Goal: Information Seeking & Learning: Find specific fact

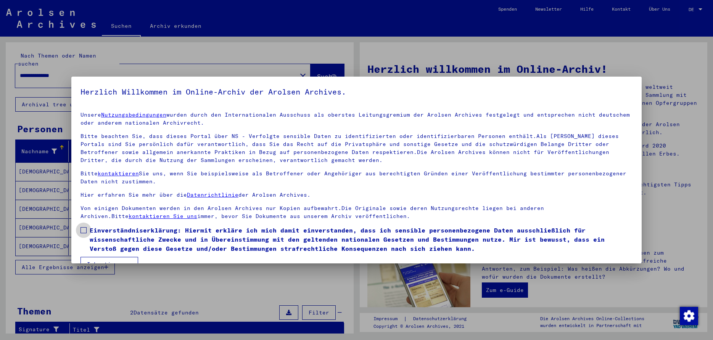
click at [84, 231] on span at bounding box center [83, 230] width 6 height 6
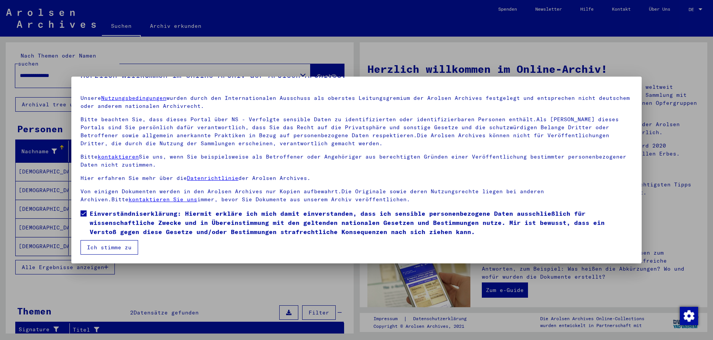
click at [122, 246] on button "Ich stimme zu" at bounding box center [109, 247] width 58 height 14
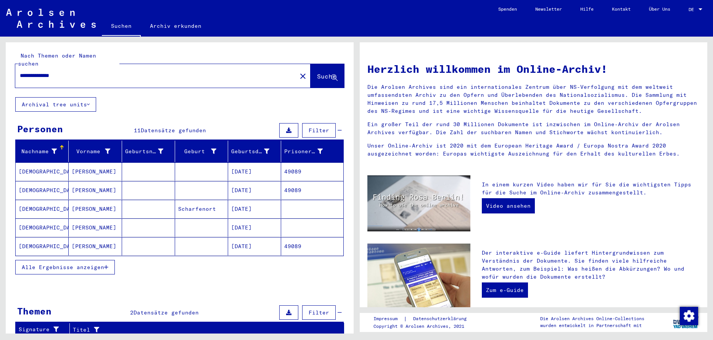
click at [73, 264] on span "Alle Ergebnisse anzeigen" at bounding box center [63, 267] width 82 height 7
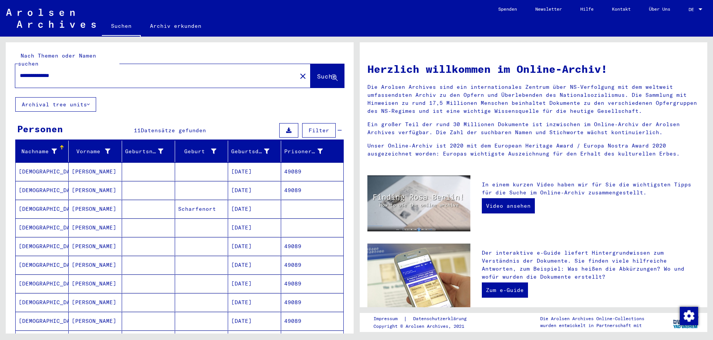
click at [21, 164] on mat-cell "[DEMOGRAPHIC_DATA]" at bounding box center [42, 171] width 53 height 18
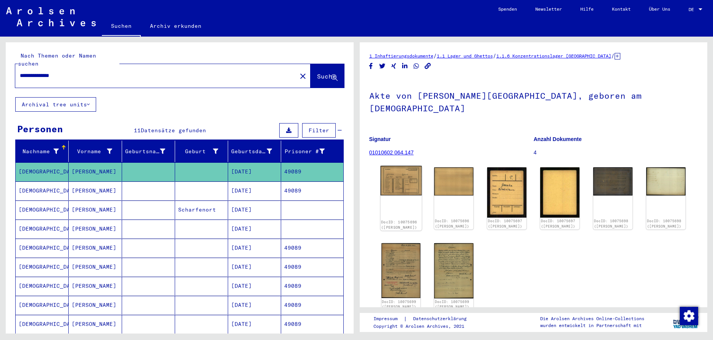
click at [396, 166] on img at bounding box center [400, 180] width 41 height 29
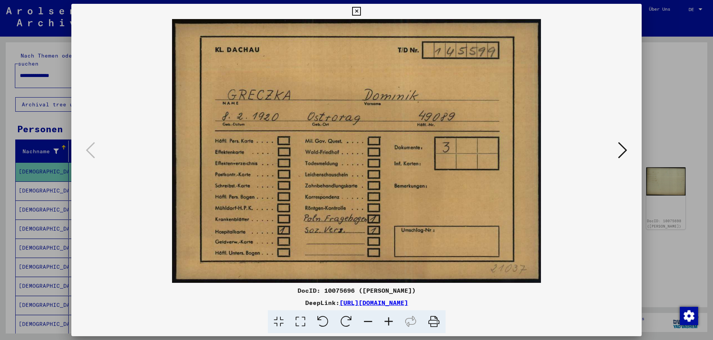
click at [624, 156] on icon at bounding box center [622, 150] width 9 height 18
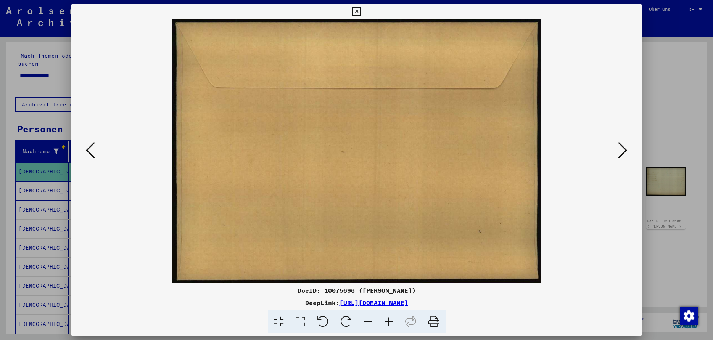
click at [624, 156] on icon at bounding box center [622, 150] width 9 height 18
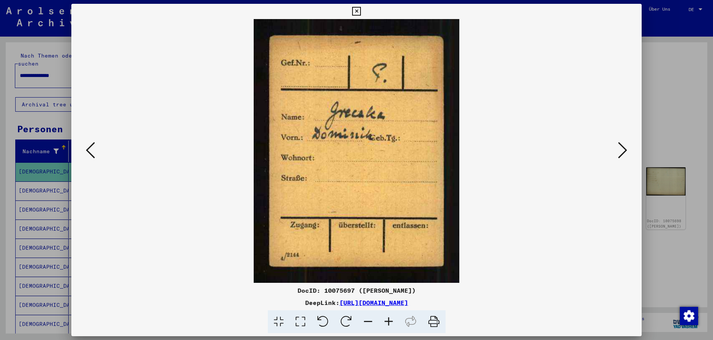
click at [623, 154] on icon at bounding box center [622, 150] width 9 height 18
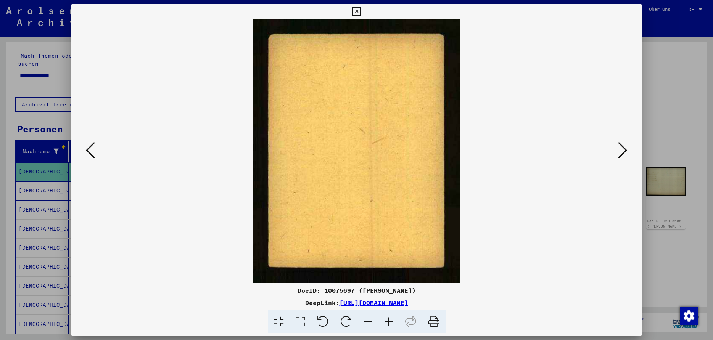
click at [623, 154] on icon at bounding box center [622, 150] width 9 height 18
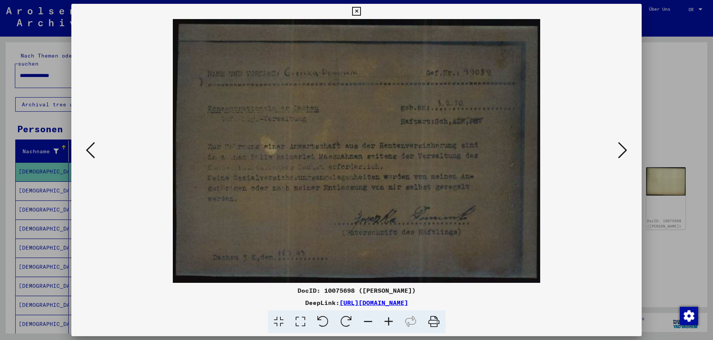
click at [623, 154] on icon at bounding box center [622, 150] width 9 height 18
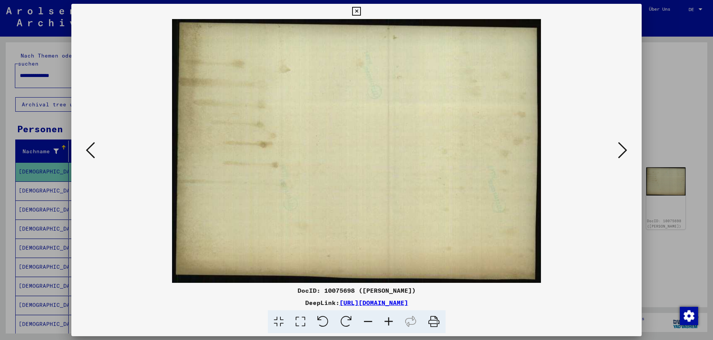
click at [623, 154] on icon at bounding box center [622, 150] width 9 height 18
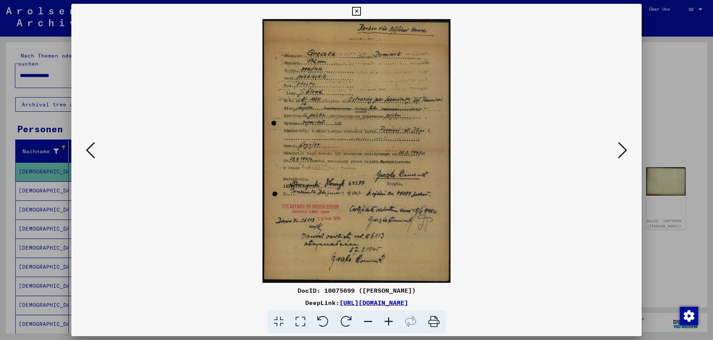
click at [386, 324] on icon at bounding box center [388, 321] width 21 height 23
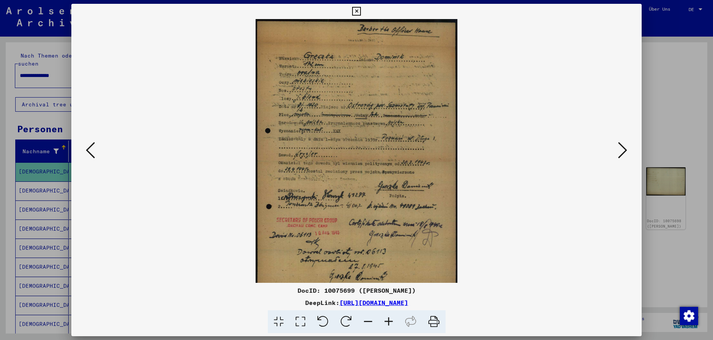
click at [386, 324] on icon at bounding box center [388, 321] width 21 height 23
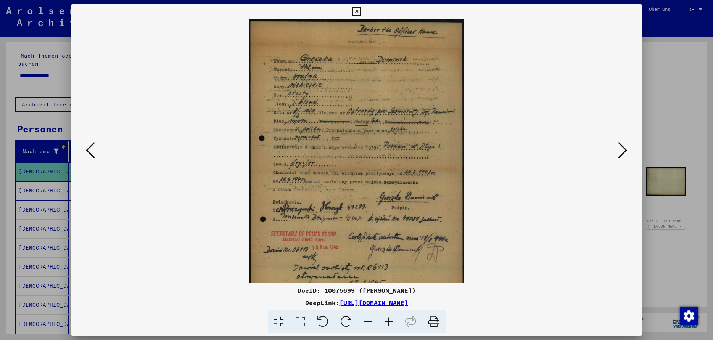
click at [386, 324] on icon at bounding box center [388, 321] width 21 height 23
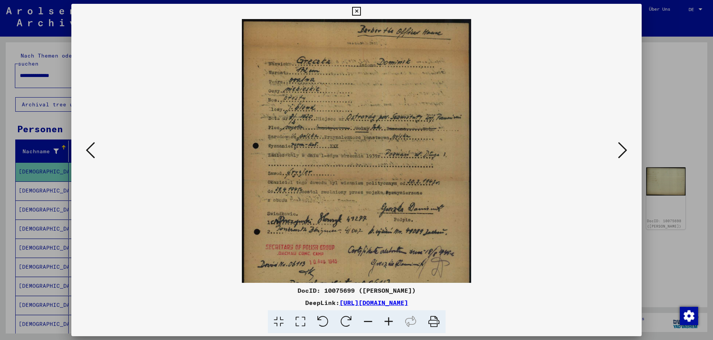
click at [386, 324] on icon at bounding box center [388, 321] width 21 height 23
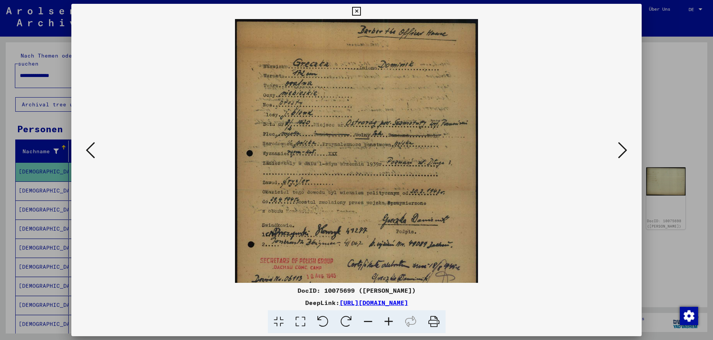
click at [386, 324] on icon at bounding box center [388, 321] width 21 height 23
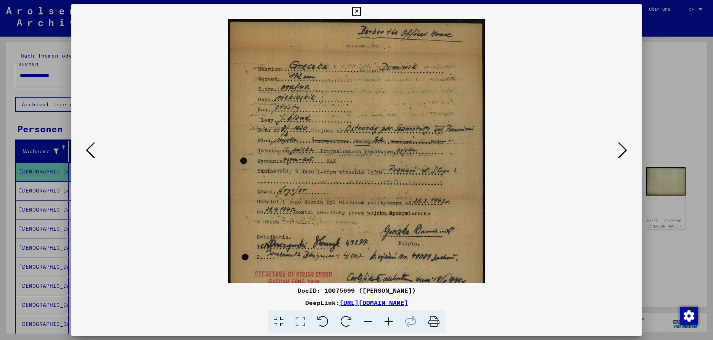
click at [386, 324] on icon at bounding box center [388, 321] width 21 height 23
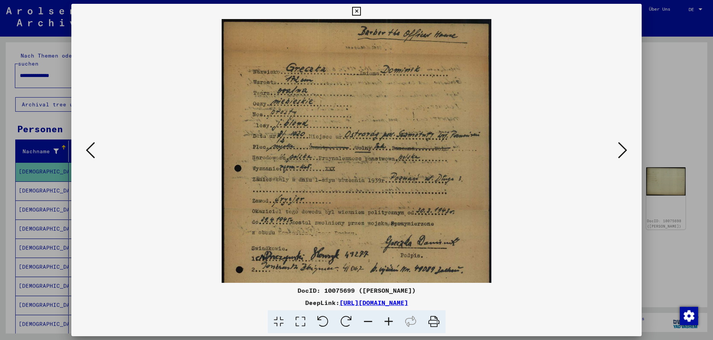
click at [386, 324] on icon at bounding box center [388, 321] width 21 height 23
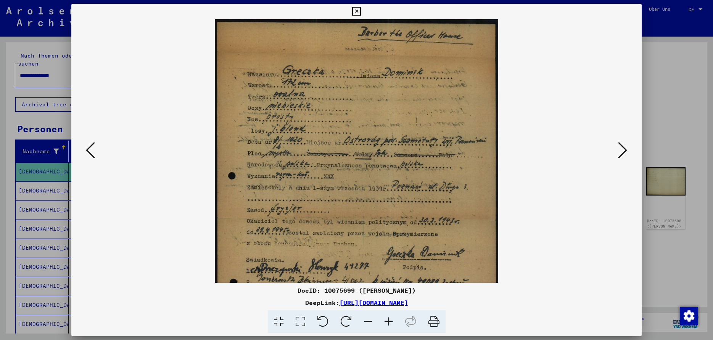
click at [386, 324] on icon at bounding box center [388, 321] width 21 height 23
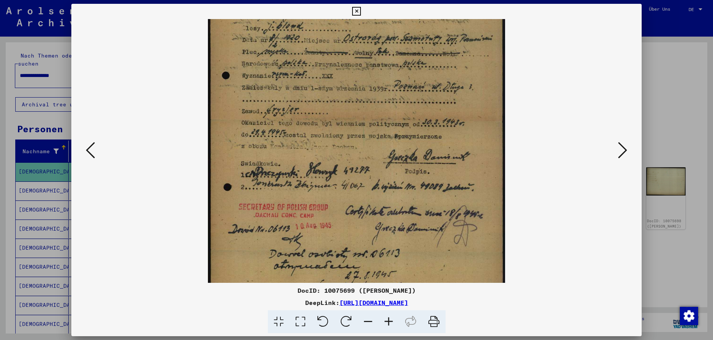
drag, startPoint x: 377, startPoint y: 188, endPoint x: 376, endPoint y: 80, distance: 108.3
click at [376, 80] on img at bounding box center [356, 119] width 297 height 416
click at [624, 152] on icon at bounding box center [622, 150] width 9 height 18
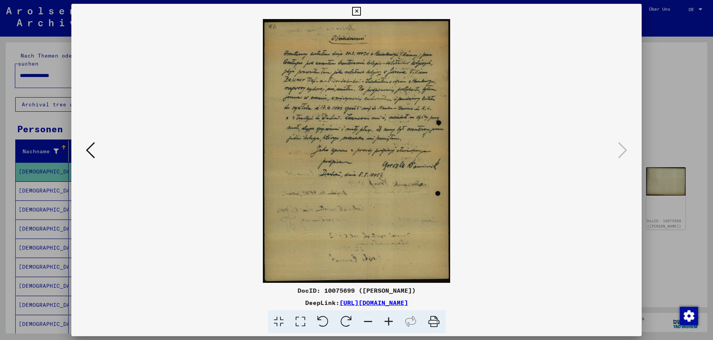
click at [390, 320] on icon at bounding box center [388, 321] width 21 height 23
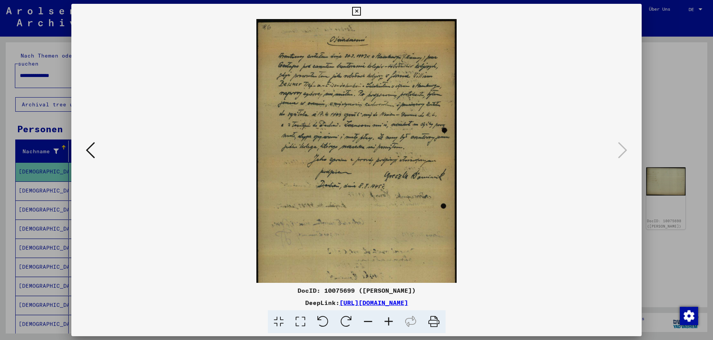
click at [390, 320] on icon at bounding box center [388, 321] width 21 height 23
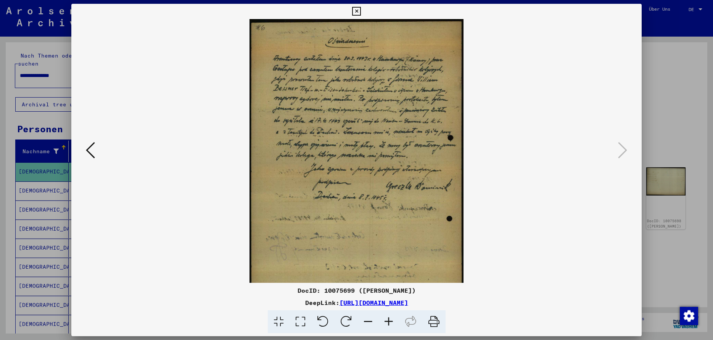
click at [390, 320] on icon at bounding box center [388, 321] width 21 height 23
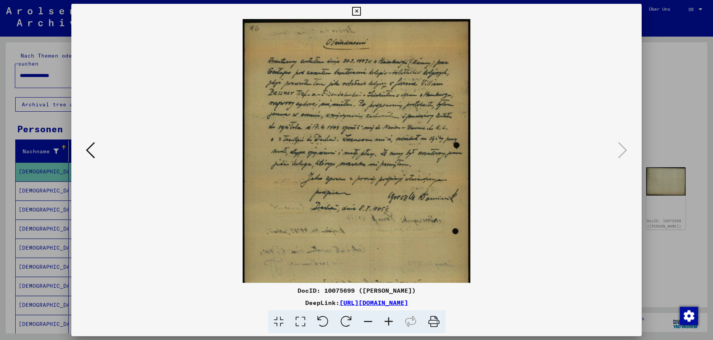
click at [390, 320] on icon at bounding box center [388, 321] width 21 height 23
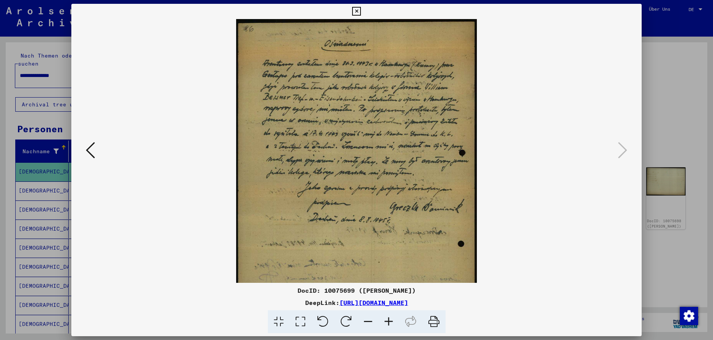
click at [390, 320] on icon at bounding box center [388, 321] width 21 height 23
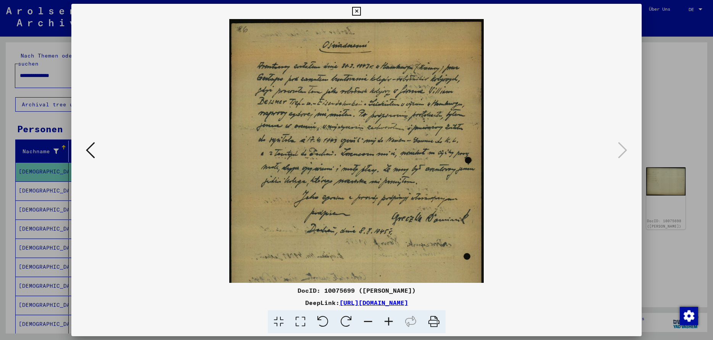
click at [390, 320] on icon at bounding box center [388, 321] width 21 height 23
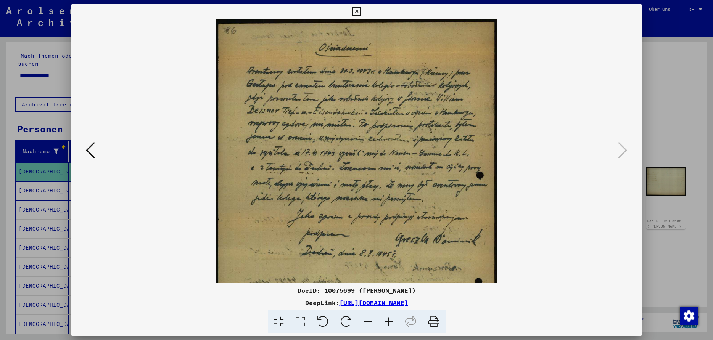
click at [390, 320] on icon at bounding box center [388, 321] width 21 height 23
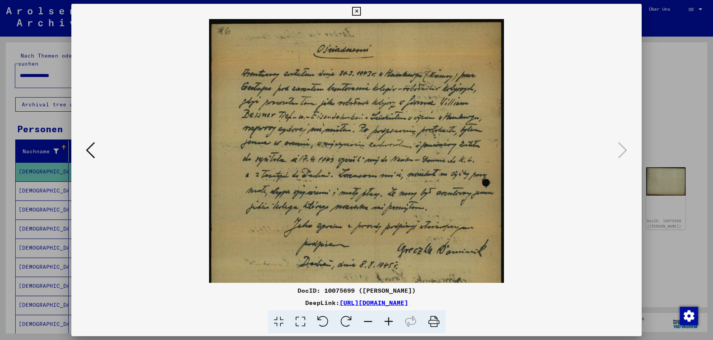
click at [390, 320] on icon at bounding box center [388, 321] width 21 height 23
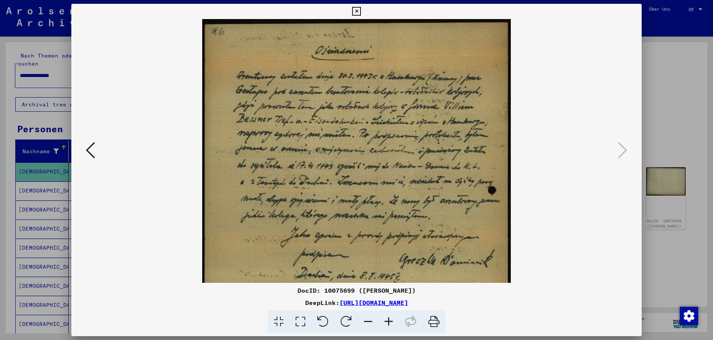
click at [390, 320] on icon at bounding box center [388, 321] width 21 height 23
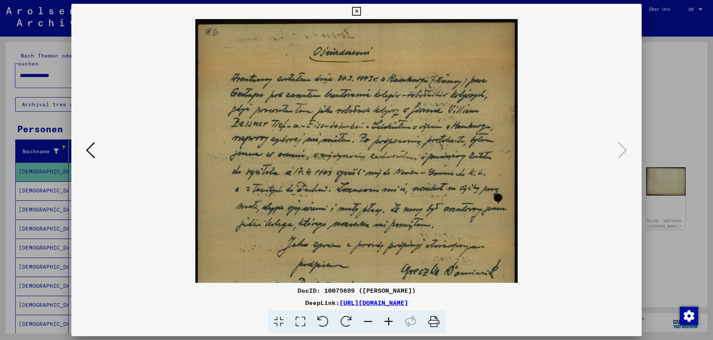
click at [390, 320] on icon at bounding box center [388, 321] width 21 height 23
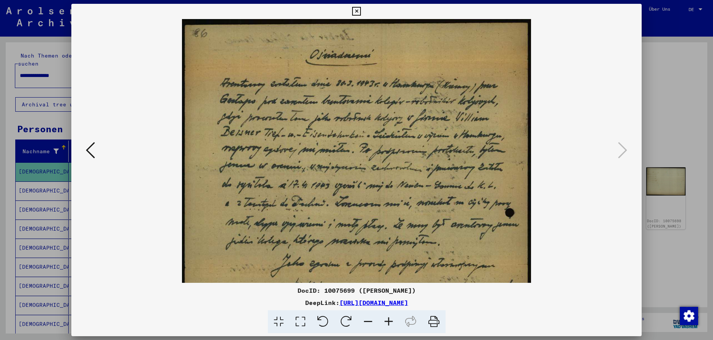
click at [389, 320] on icon at bounding box center [388, 321] width 21 height 23
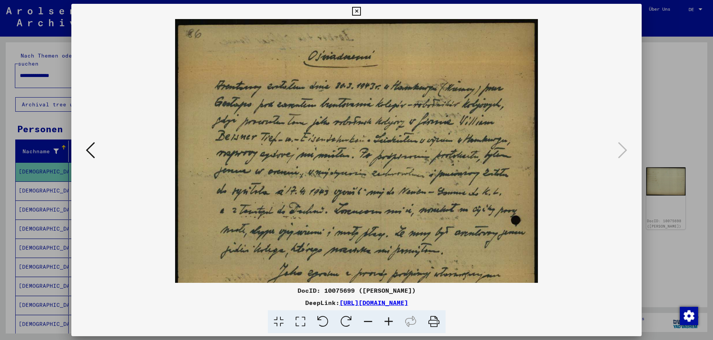
click at [386, 319] on icon at bounding box center [388, 321] width 21 height 23
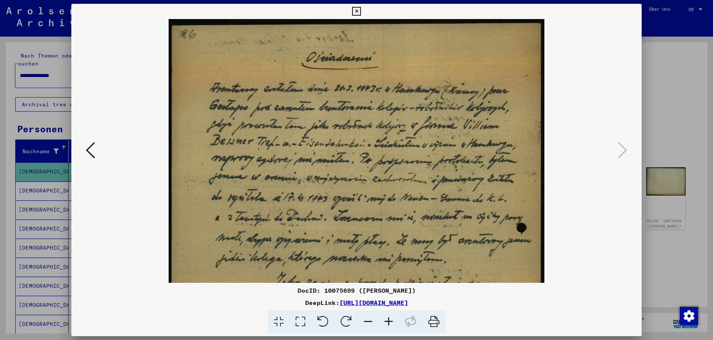
click at [385, 318] on icon at bounding box center [388, 321] width 21 height 23
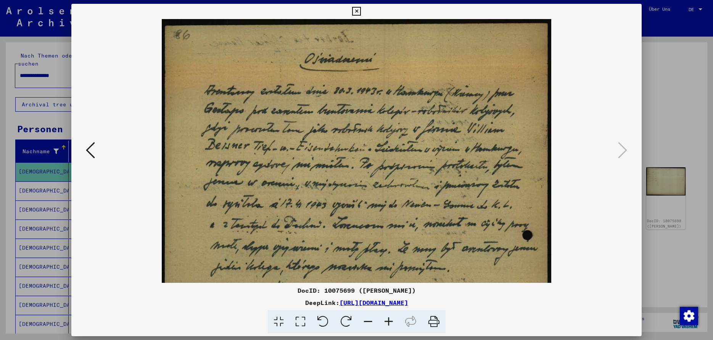
click at [361, 13] on icon at bounding box center [356, 11] width 9 height 9
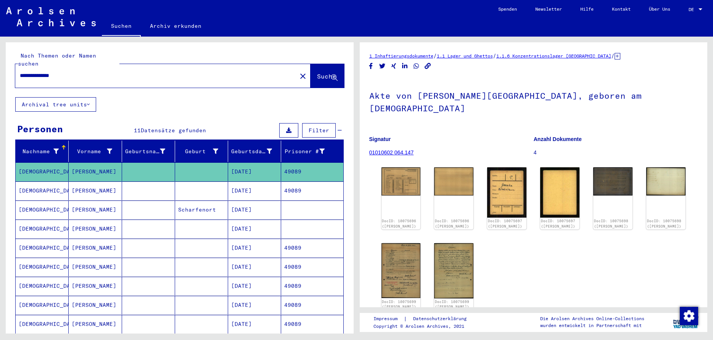
click at [29, 186] on mat-cell "[DEMOGRAPHIC_DATA]" at bounding box center [42, 190] width 53 height 19
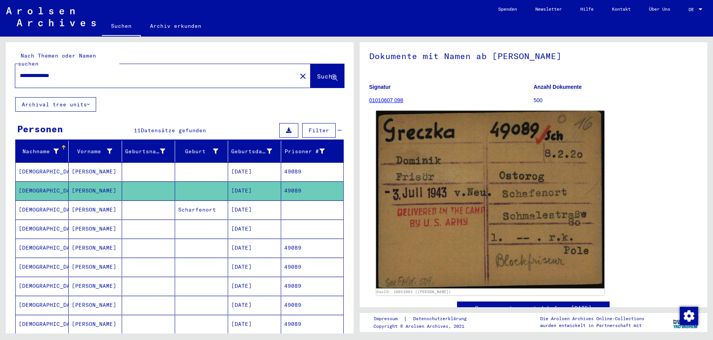
scroll to position [82, 0]
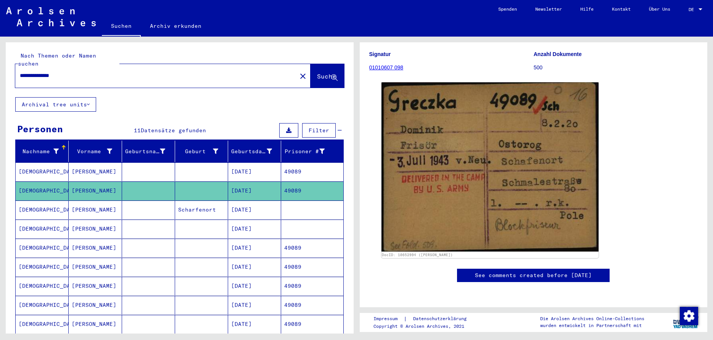
click at [27, 202] on mat-cell "[DEMOGRAPHIC_DATA]" at bounding box center [42, 210] width 53 height 19
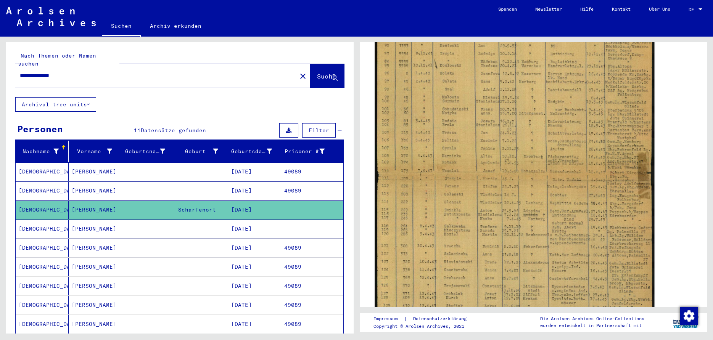
scroll to position [371, 0]
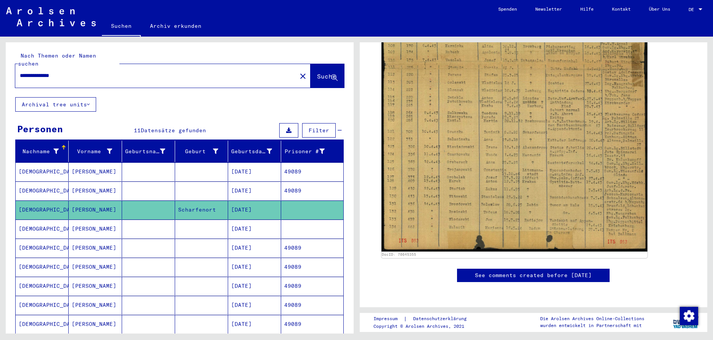
click at [39, 222] on mat-cell "[DEMOGRAPHIC_DATA]" at bounding box center [42, 229] width 53 height 19
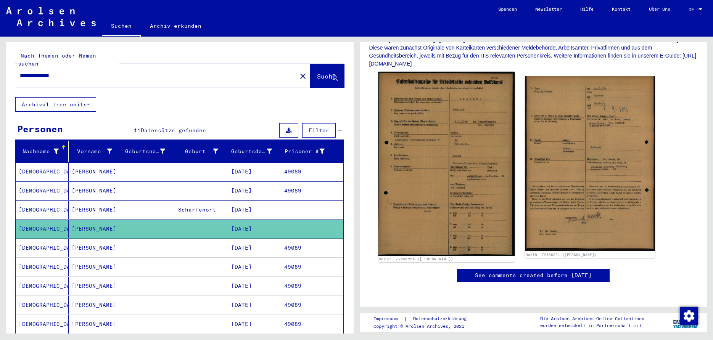
scroll to position [206, 0]
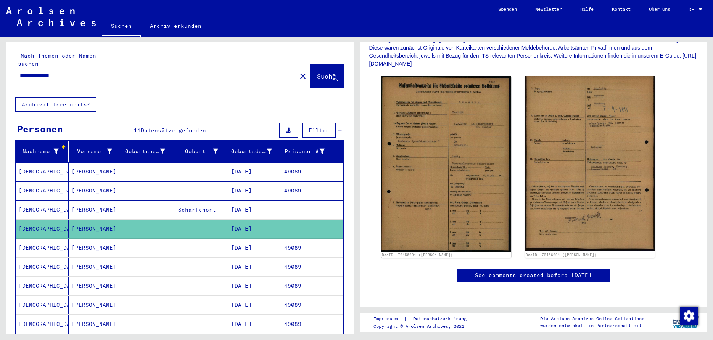
click at [28, 241] on mat-cell "[DEMOGRAPHIC_DATA]" at bounding box center [42, 248] width 53 height 19
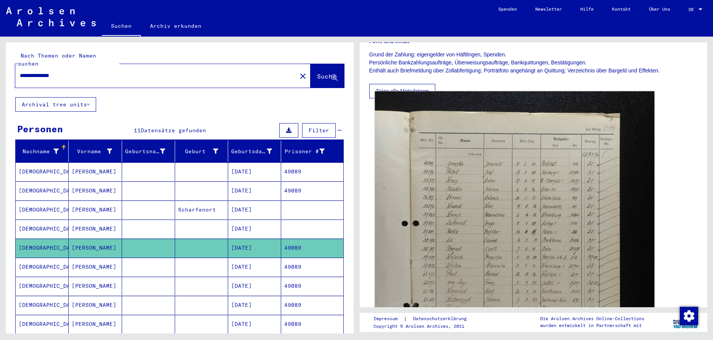
scroll to position [288, 0]
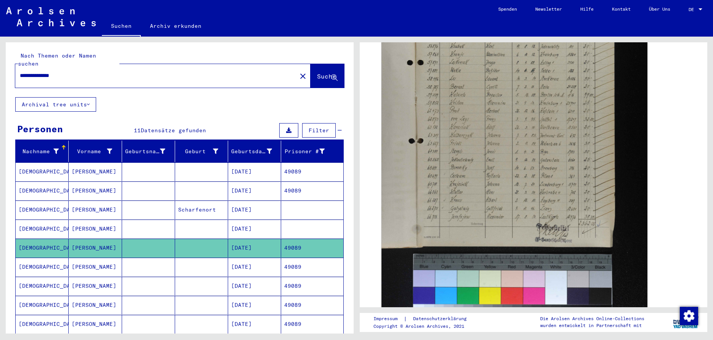
click at [27, 260] on mat-cell "[DEMOGRAPHIC_DATA]" at bounding box center [42, 267] width 53 height 19
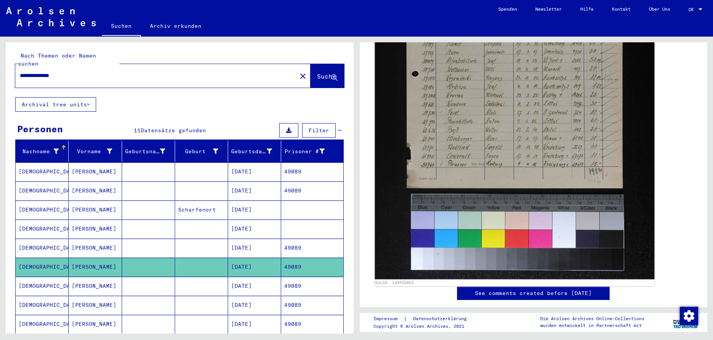
scroll to position [371, 0]
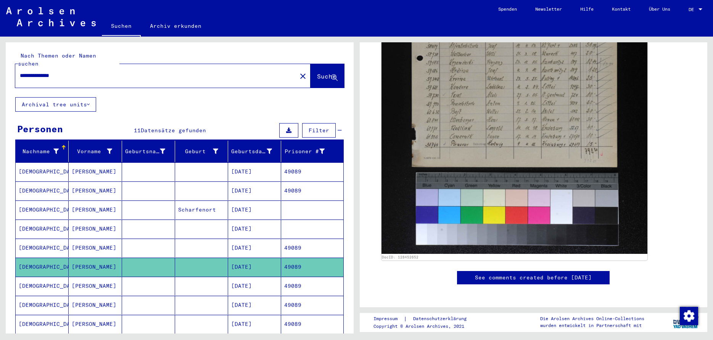
click at [31, 277] on mat-cell "[DEMOGRAPHIC_DATA]" at bounding box center [42, 286] width 53 height 19
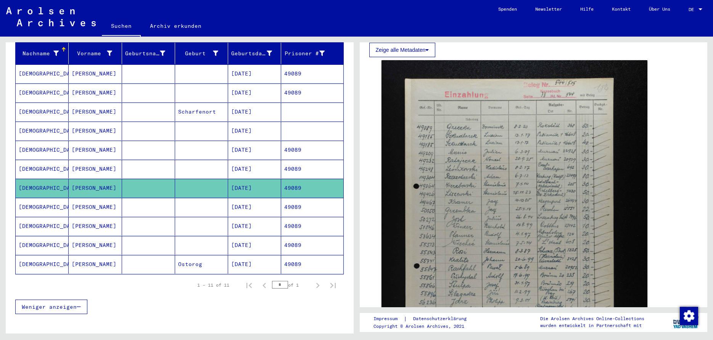
scroll to position [99, 0]
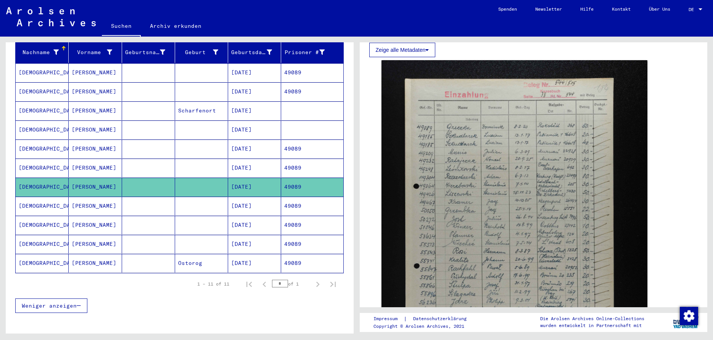
click at [31, 202] on mat-cell "[DEMOGRAPHIC_DATA]" at bounding box center [42, 206] width 53 height 19
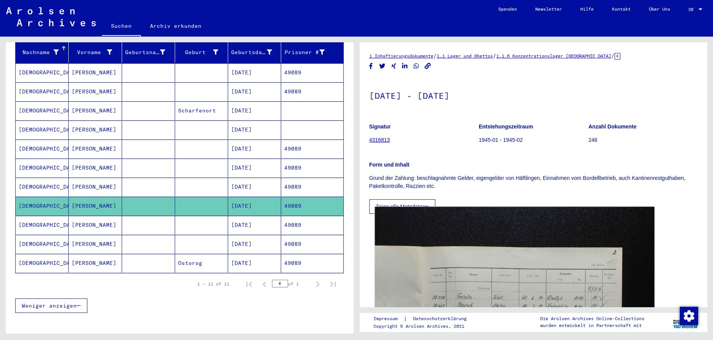
scroll to position [165, 0]
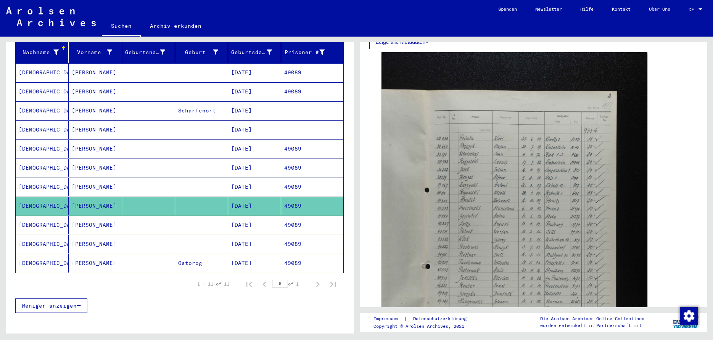
click at [42, 217] on mat-cell "[DEMOGRAPHIC_DATA]" at bounding box center [42, 225] width 53 height 19
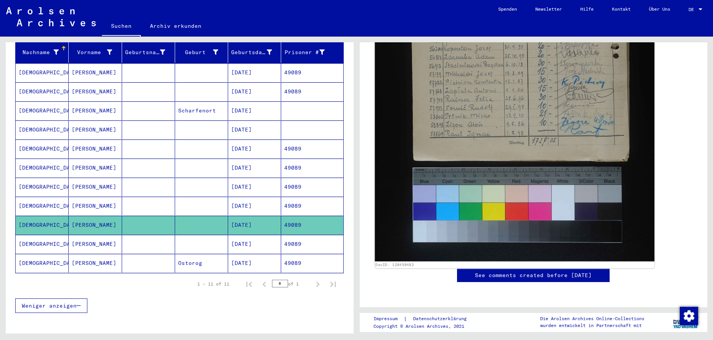
scroll to position [288, 0]
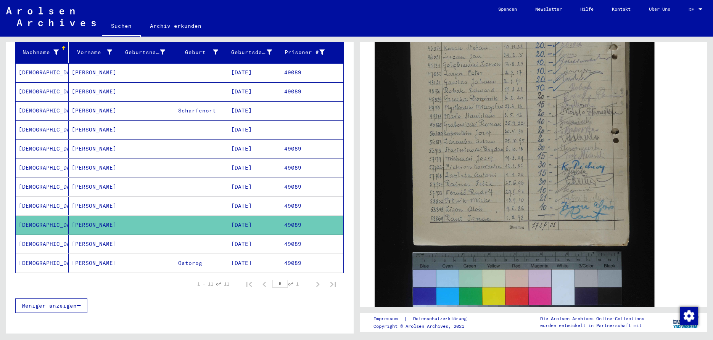
click at [532, 186] on img at bounding box center [513, 137] width 279 height 420
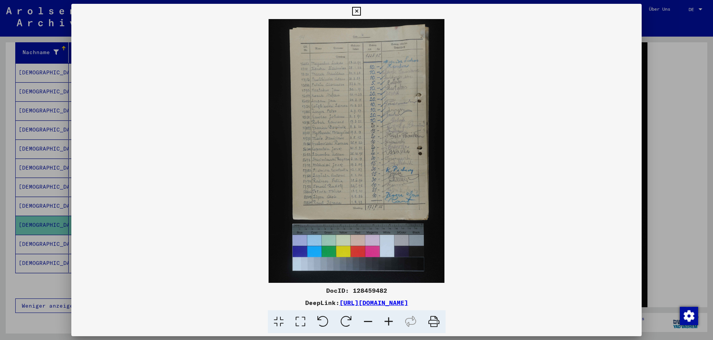
click at [387, 320] on icon at bounding box center [388, 321] width 21 height 23
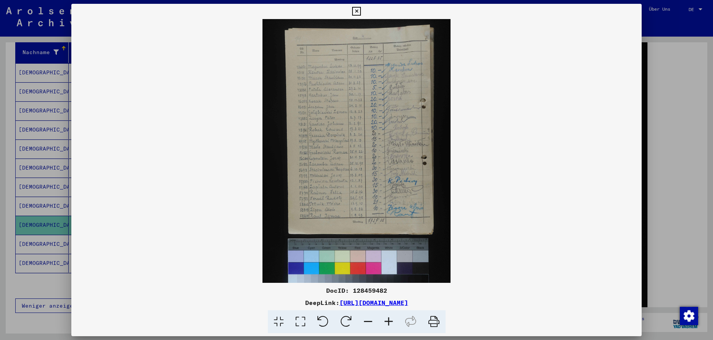
click at [387, 320] on icon at bounding box center [388, 321] width 21 height 23
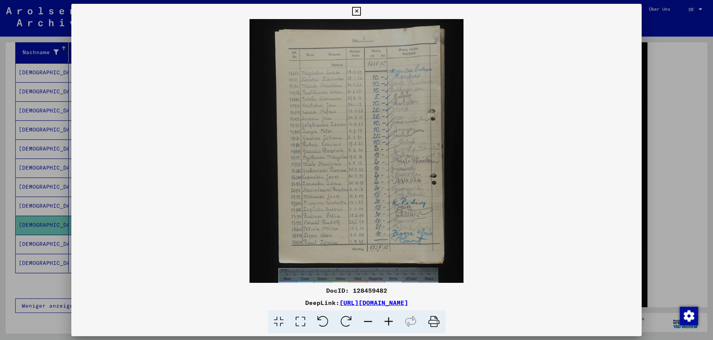
click at [387, 320] on icon at bounding box center [388, 321] width 21 height 23
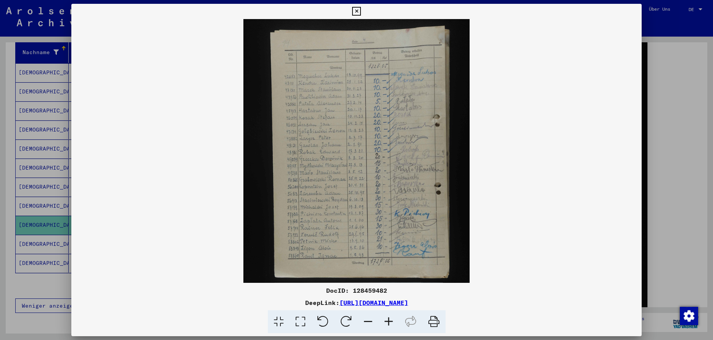
click at [387, 320] on icon at bounding box center [388, 321] width 21 height 23
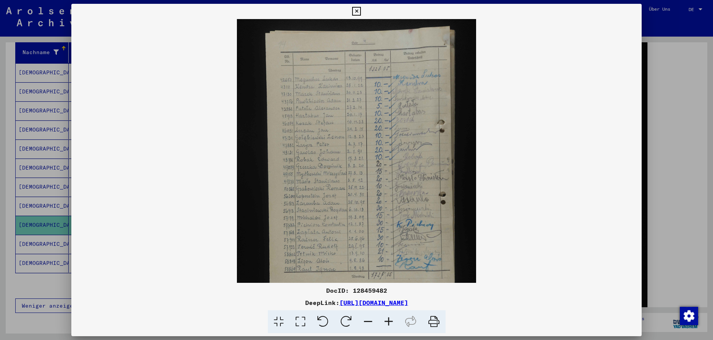
click at [387, 320] on icon at bounding box center [388, 321] width 21 height 23
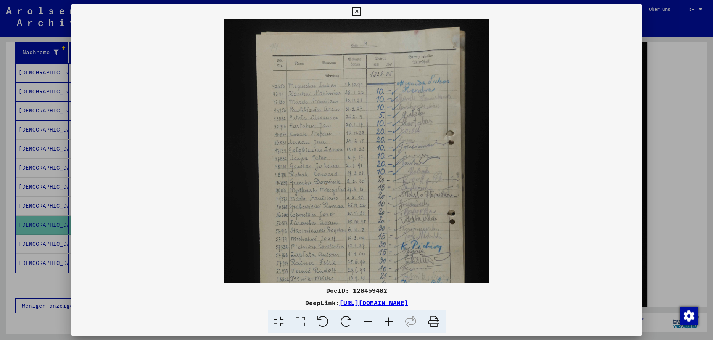
click at [387, 320] on icon at bounding box center [388, 321] width 21 height 23
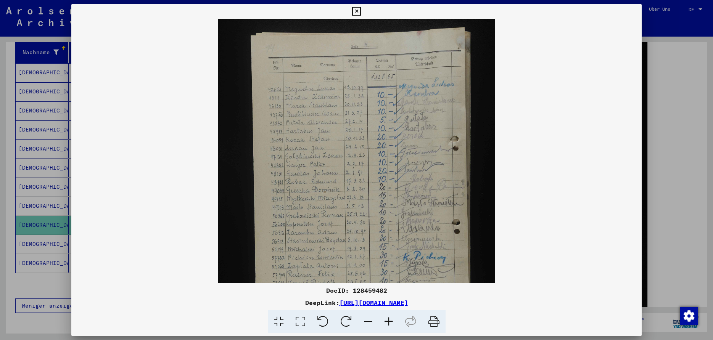
click at [387, 320] on icon at bounding box center [388, 321] width 21 height 23
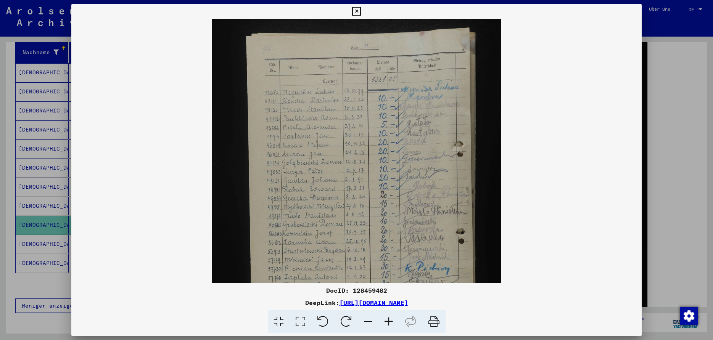
click at [387, 320] on icon at bounding box center [388, 321] width 21 height 23
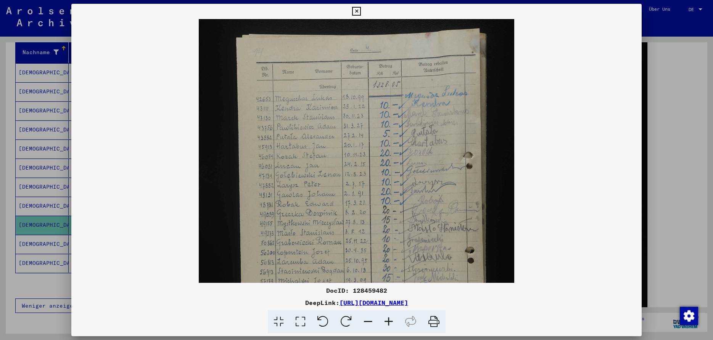
click at [387, 320] on icon at bounding box center [388, 321] width 21 height 23
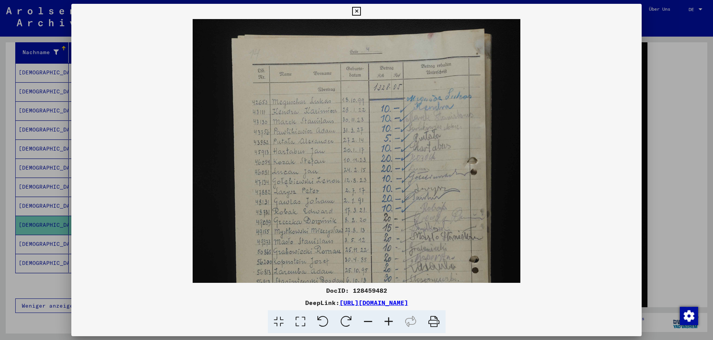
click at [387, 320] on icon at bounding box center [388, 321] width 21 height 23
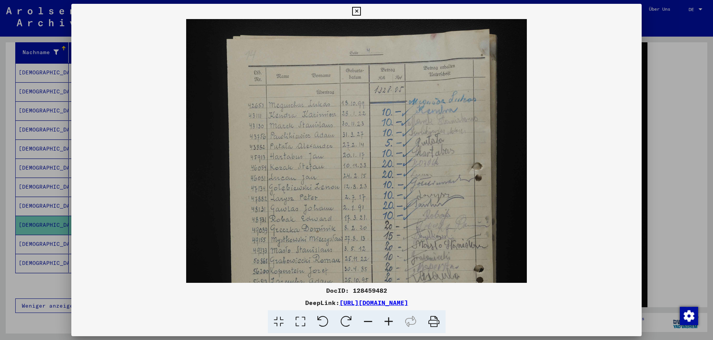
click at [361, 15] on icon at bounding box center [356, 11] width 9 height 9
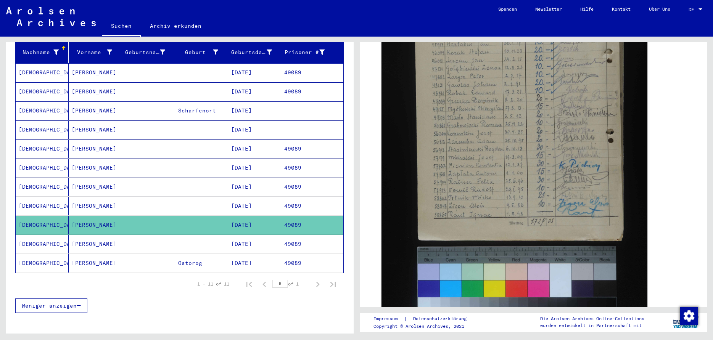
click at [75, 238] on mat-cell "[PERSON_NAME]" at bounding box center [95, 244] width 53 height 19
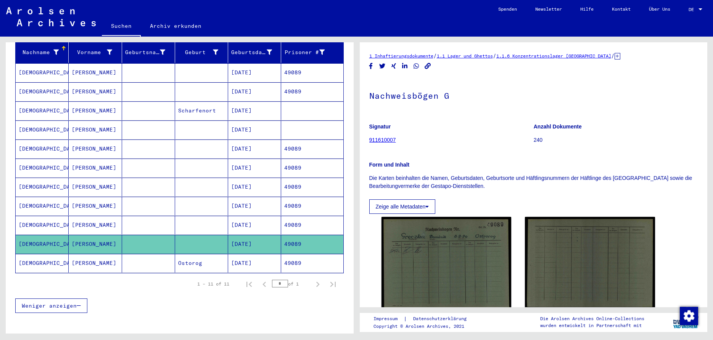
click at [39, 258] on mat-cell "[DEMOGRAPHIC_DATA]" at bounding box center [42, 263] width 53 height 19
